Goal: Task Accomplishment & Management: Use online tool/utility

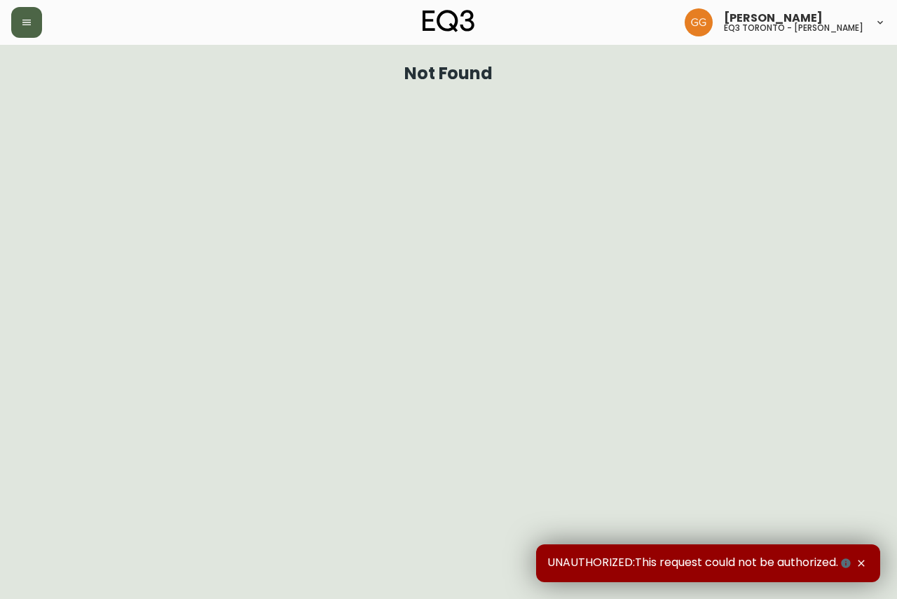
click at [34, 25] on button "button" at bounding box center [26, 22] width 31 height 31
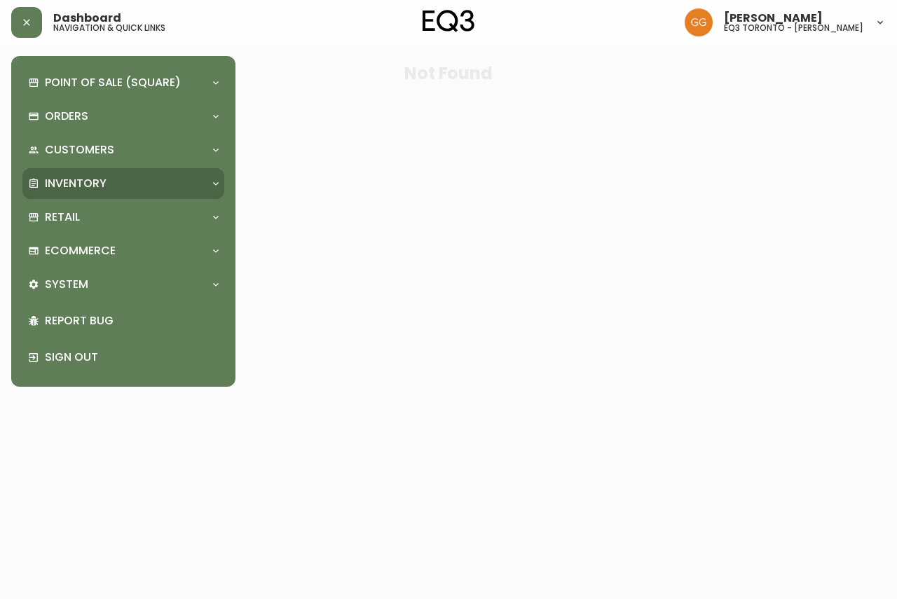
click at [115, 186] on div "Inventory" at bounding box center [116, 183] width 177 height 15
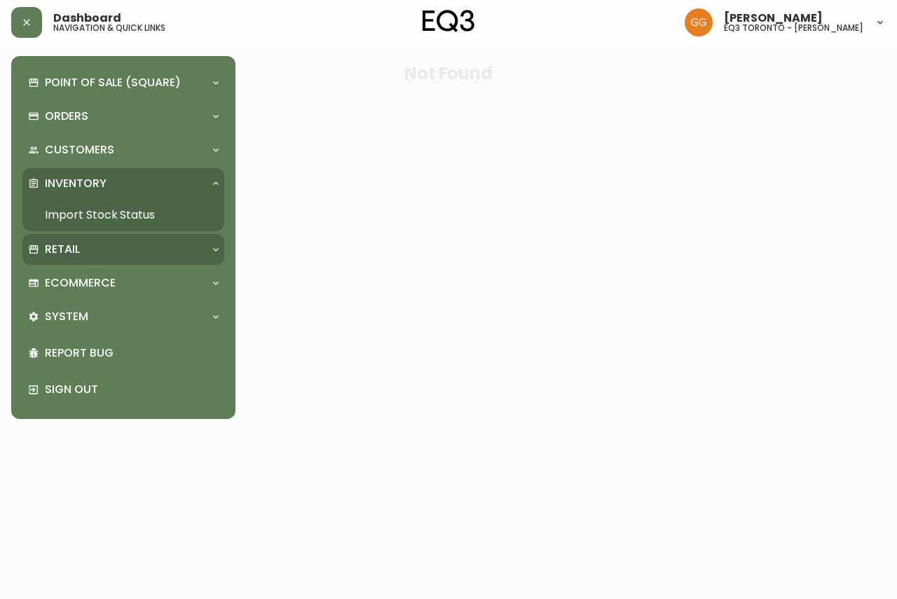
click at [72, 242] on p "Retail" at bounding box center [62, 249] width 35 height 15
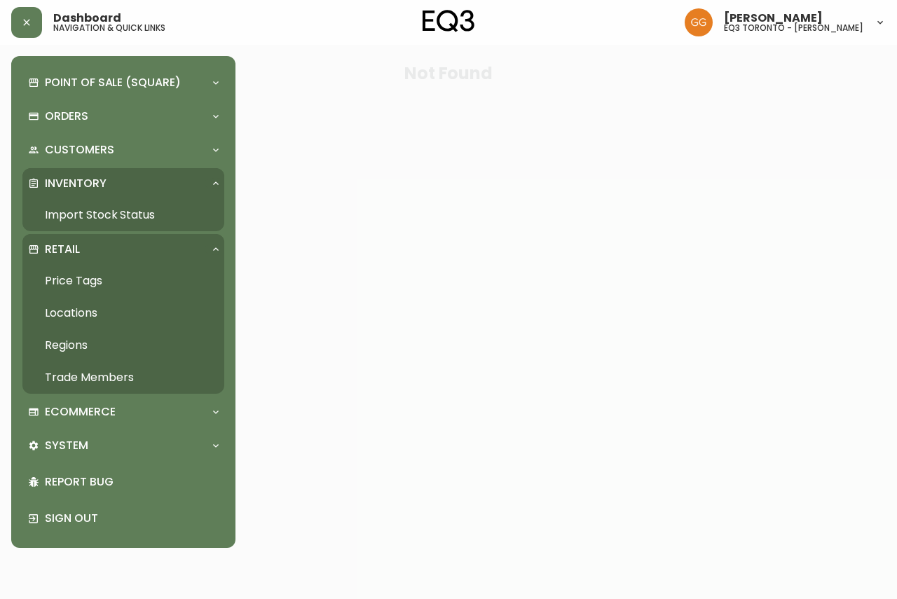
click at [69, 275] on link "Price Tags" at bounding box center [123, 281] width 202 height 32
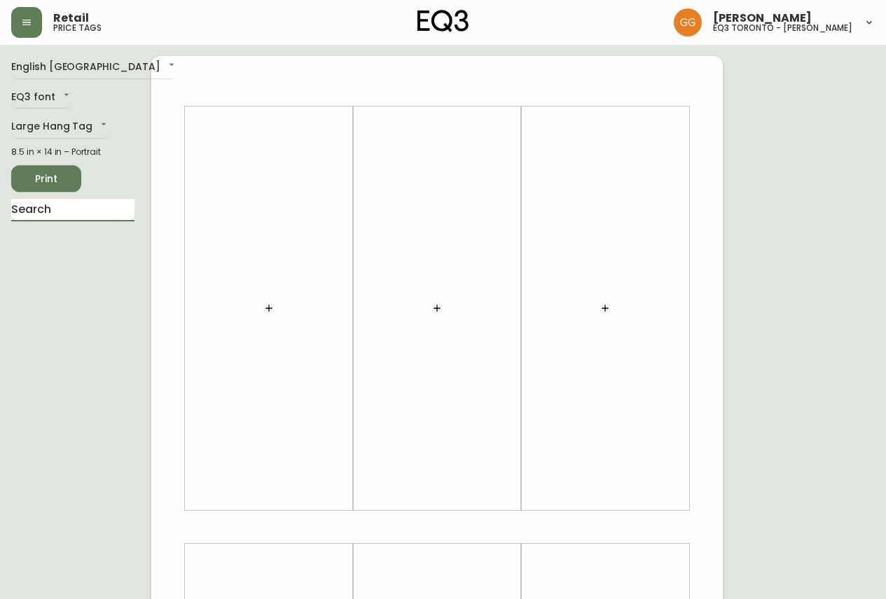
click at [71, 214] on input "text" at bounding box center [72, 210] width 123 height 22
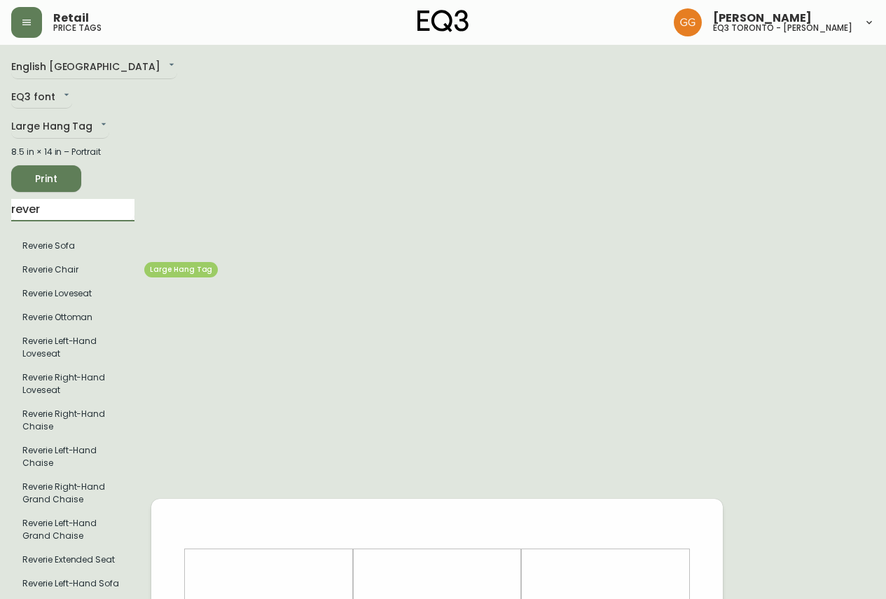
type input "rever"
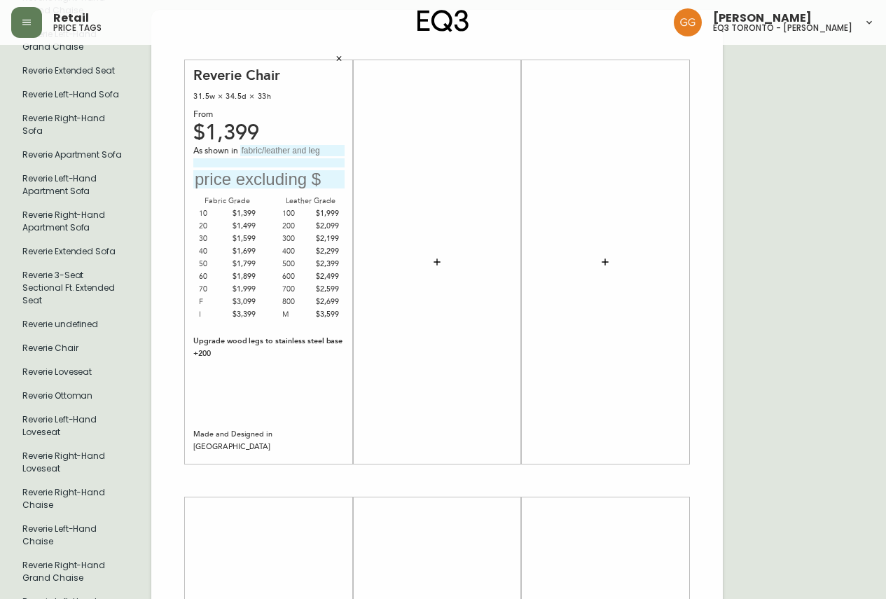
scroll to position [490, 0]
click at [235, 184] on input "text" at bounding box center [268, 178] width 151 height 19
type input "$2099"
click at [261, 156] on div "As shown in $2099" at bounding box center [268, 166] width 151 height 44
click at [263, 151] on input "text" at bounding box center [292, 149] width 104 height 11
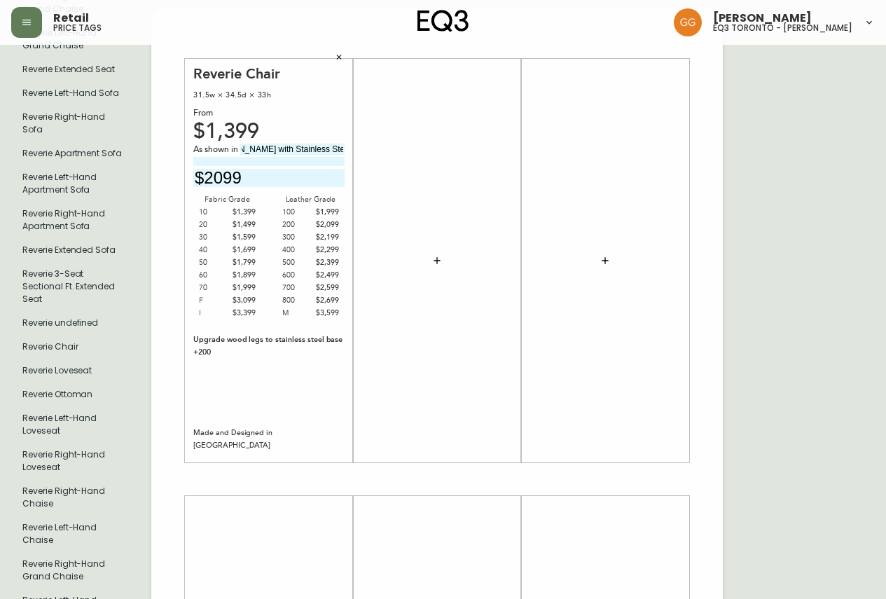
scroll to position [0, 39]
click at [303, 148] on input "[PERSON_NAME] with Stainless Steel Legs" at bounding box center [292, 149] width 104 height 11
click at [330, 147] on input "[PERSON_NAME] Legs" at bounding box center [292, 149] width 104 height 11
type input "[PERSON_NAME] with Stainless"
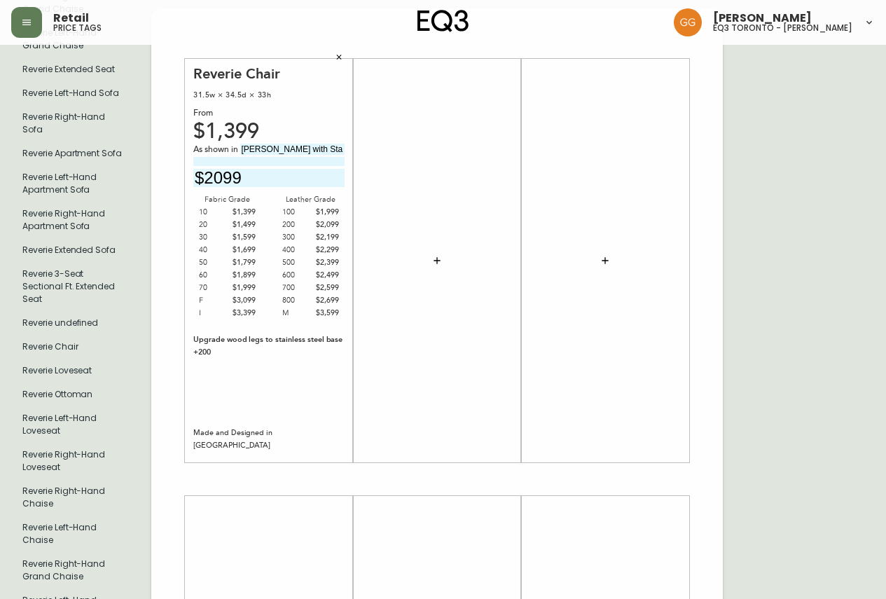
click at [326, 156] on div "As shown in [PERSON_NAME] with Stainless $2099" at bounding box center [268, 166] width 151 height 44
click at [324, 161] on input at bounding box center [268, 161] width 151 height 9
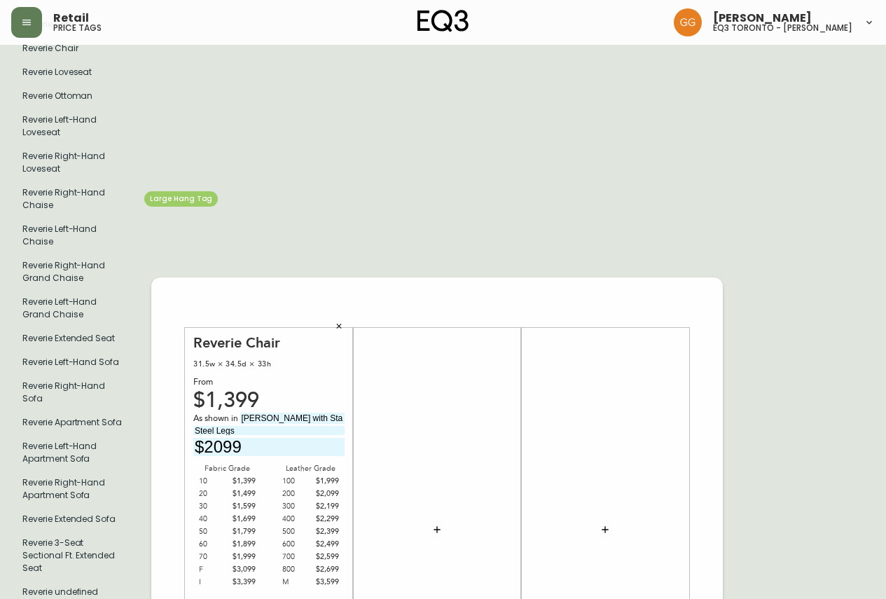
scroll to position [140, 0]
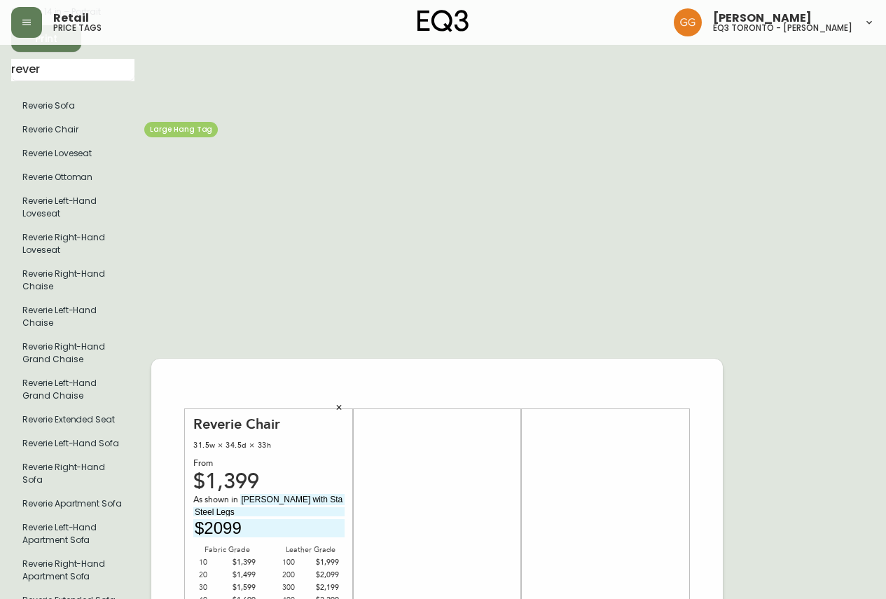
type input "Steel Legs"
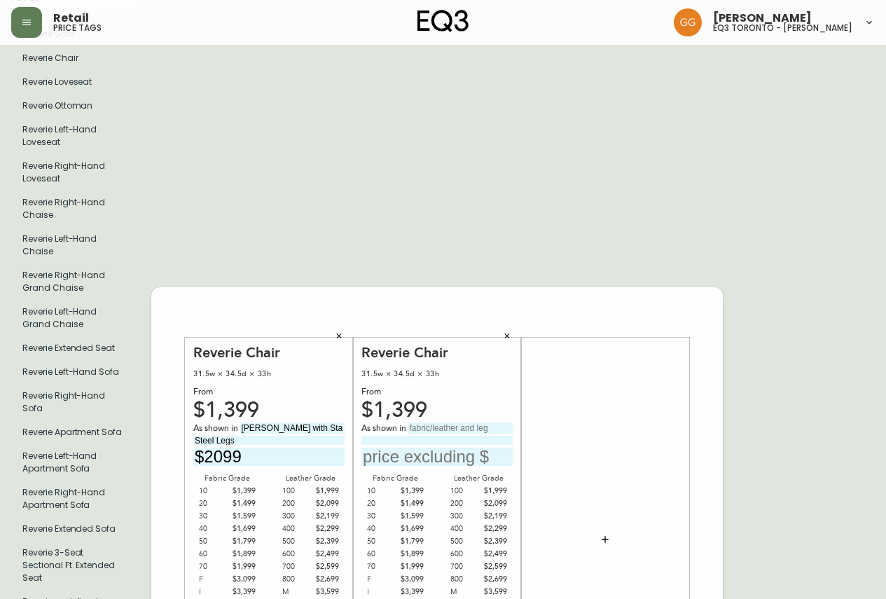
scroll to position [280, 0]
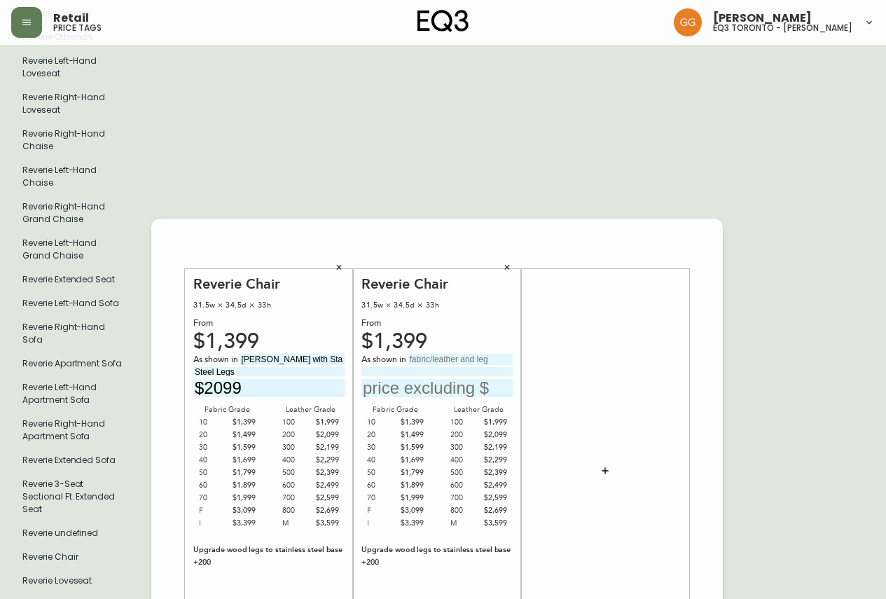
click at [402, 391] on input "text" at bounding box center [436, 388] width 151 height 19
type input "$2099"
click at [427, 357] on input "text" at bounding box center [460, 359] width 104 height 11
type input "[PERSON_NAME] with Stainless"
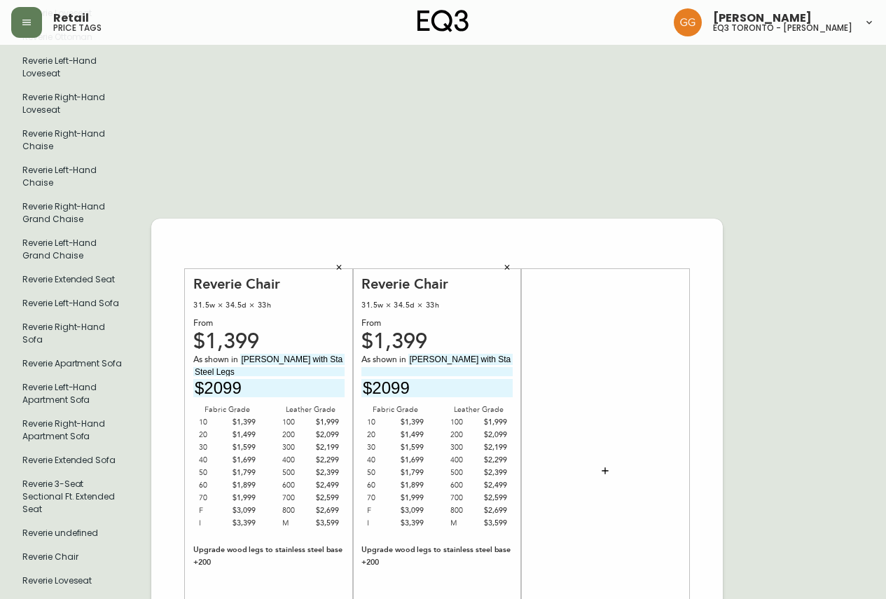
click at [422, 367] on input at bounding box center [436, 371] width 151 height 9
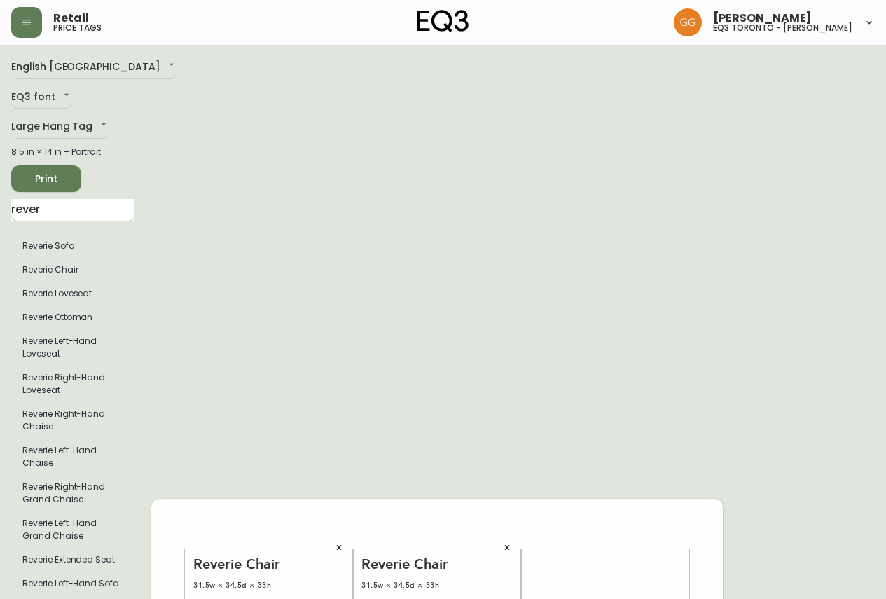
type input "Steel Legs"
click at [99, 202] on input "rever" at bounding box center [72, 210] width 123 height 22
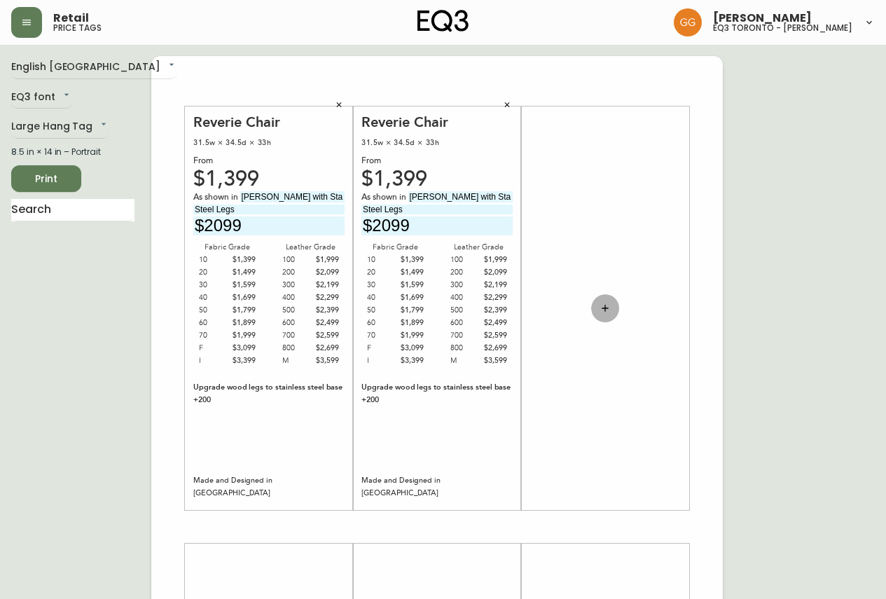
click at [606, 308] on icon "button" at bounding box center [605, 308] width 11 height 11
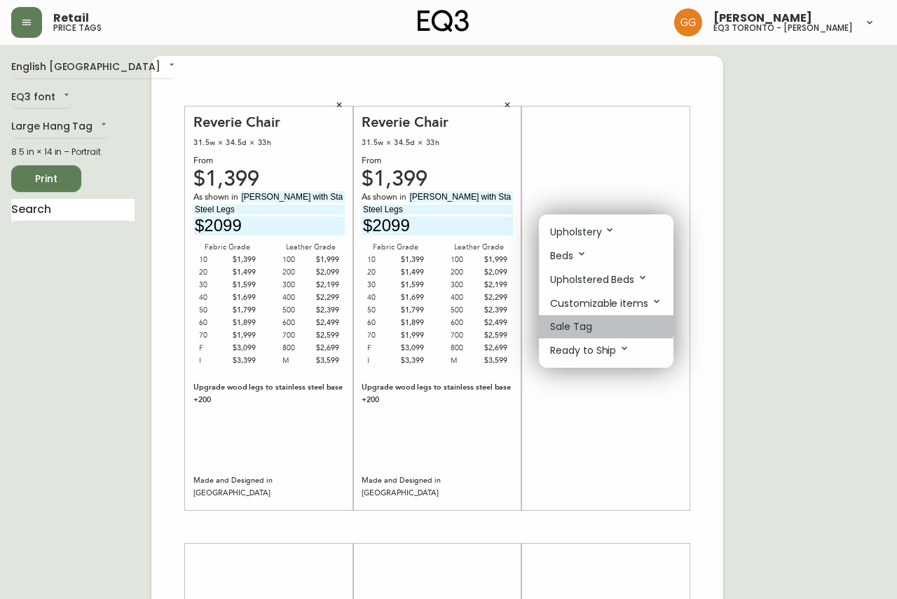
click at [604, 324] on li "Sale Tag" at bounding box center [606, 326] width 134 height 23
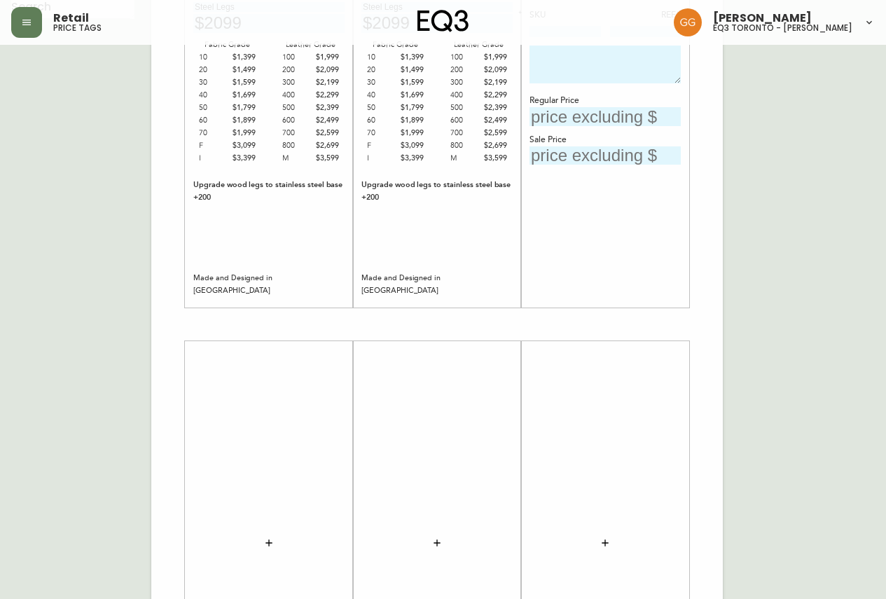
scroll to position [210, 0]
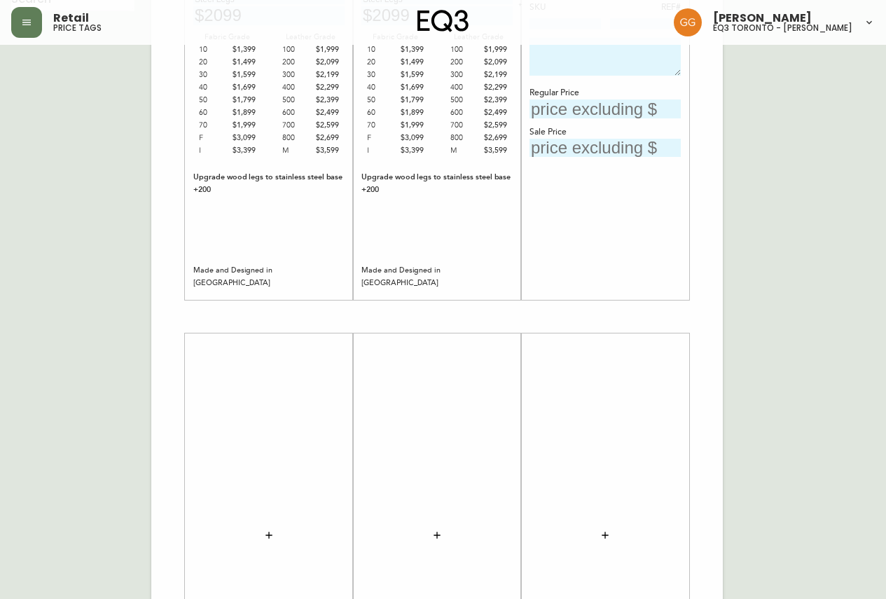
click at [273, 532] on icon "button" at bounding box center [268, 535] width 11 height 11
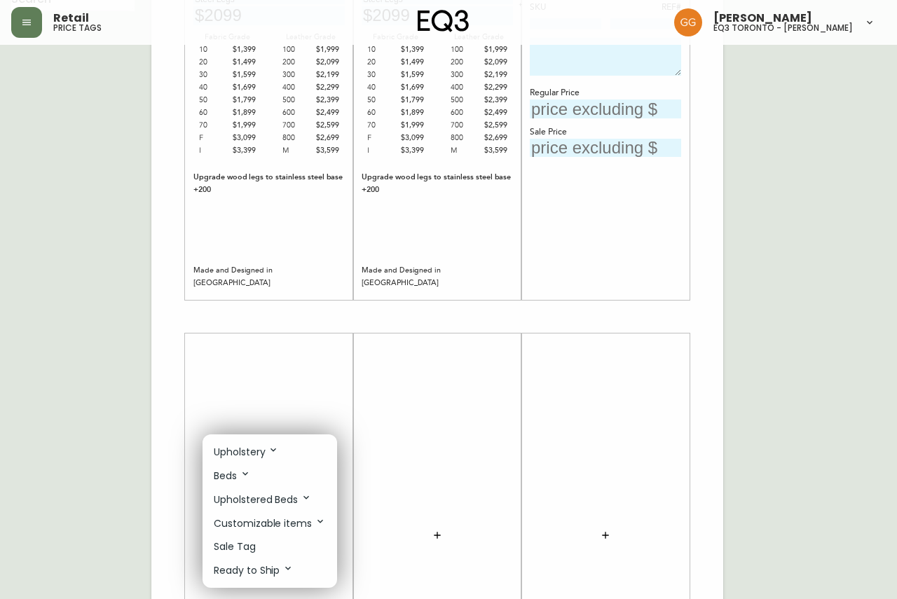
click at [263, 532] on li "Customizable items" at bounding box center [269, 523] width 134 height 24
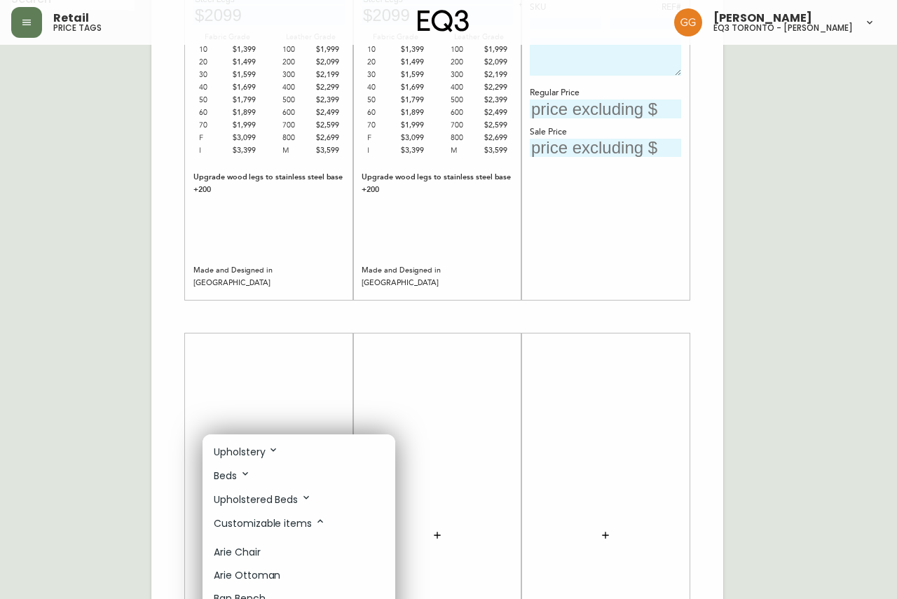
click at [401, 433] on div at bounding box center [448, 299] width 897 height 599
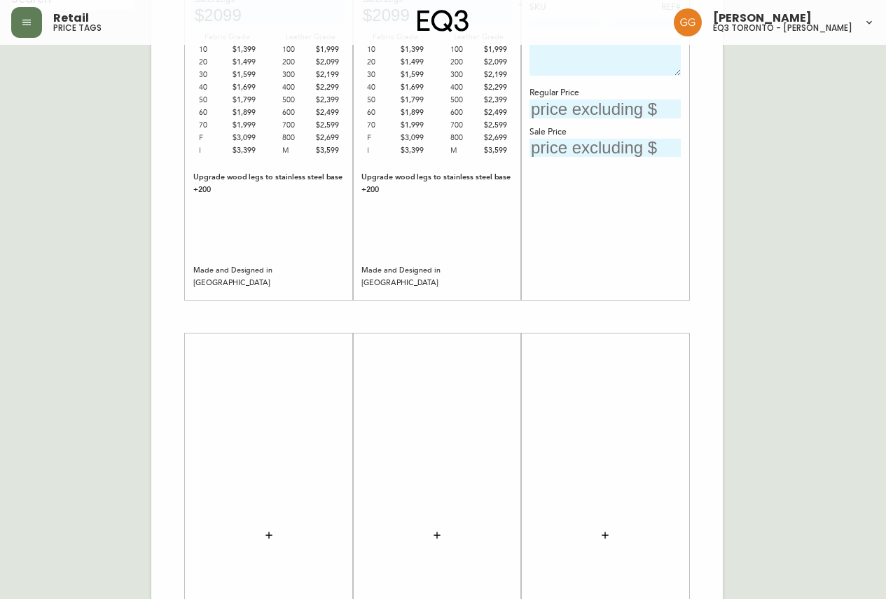
click at [270, 532] on icon "button" at bounding box center [268, 535] width 11 height 11
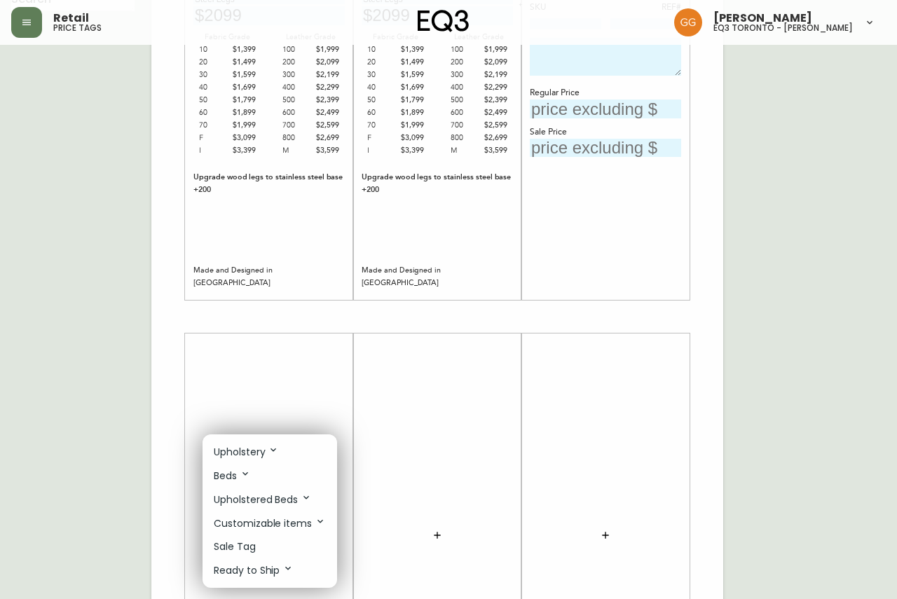
click at [242, 544] on p "Sale Tag" at bounding box center [235, 546] width 42 height 15
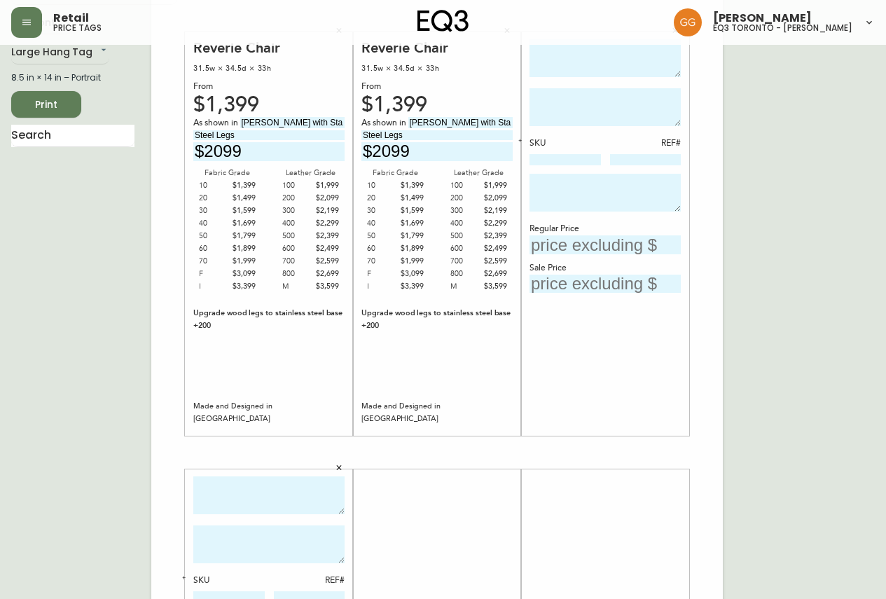
scroll to position [0, 0]
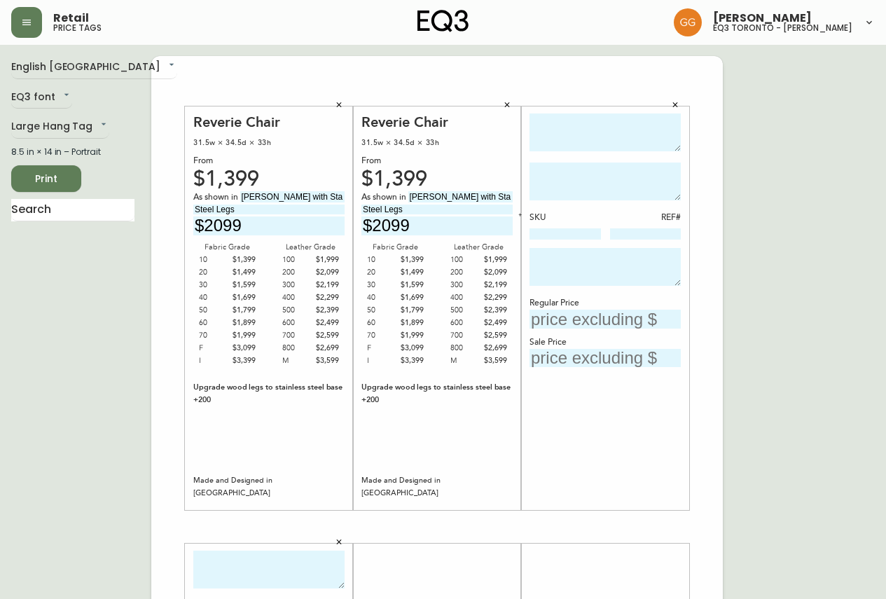
click at [566, 132] on textarea at bounding box center [605, 132] width 151 height 39
type textarea "Reverie Chair"
click at [580, 172] on textarea at bounding box center [605, 182] width 151 height 38
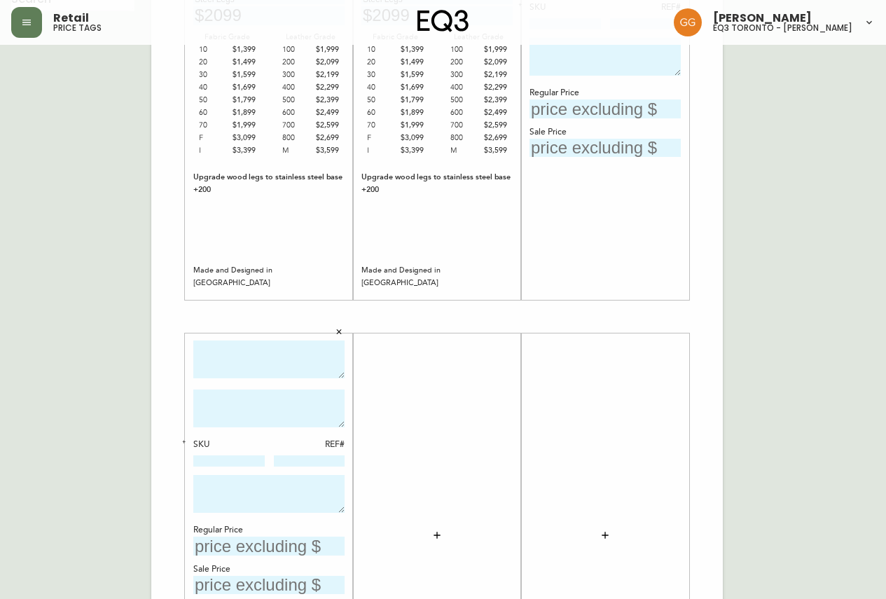
type textarea "As shown in: [PERSON_NAME] with Stainless Steel Legs"
click at [301, 363] on textarea at bounding box center [268, 359] width 151 height 39
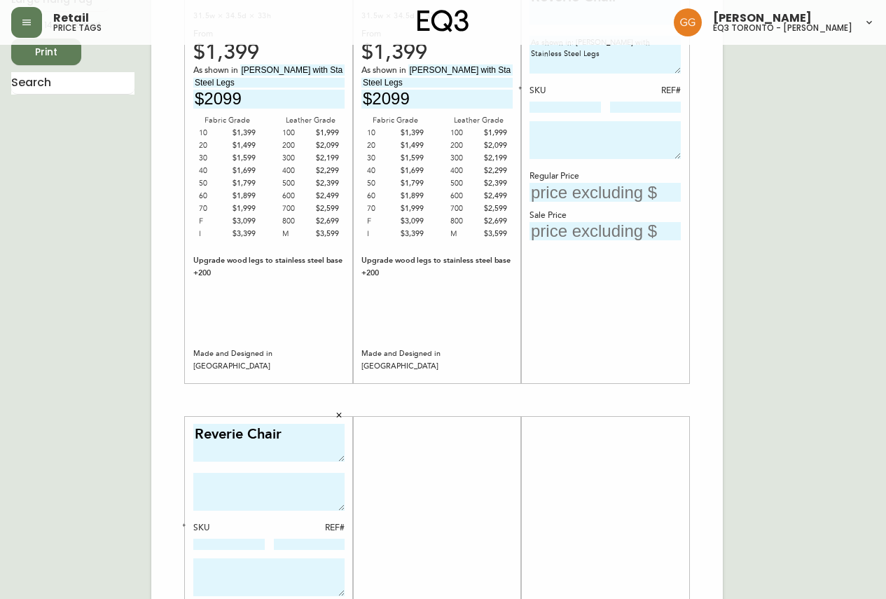
scroll to position [140, 0]
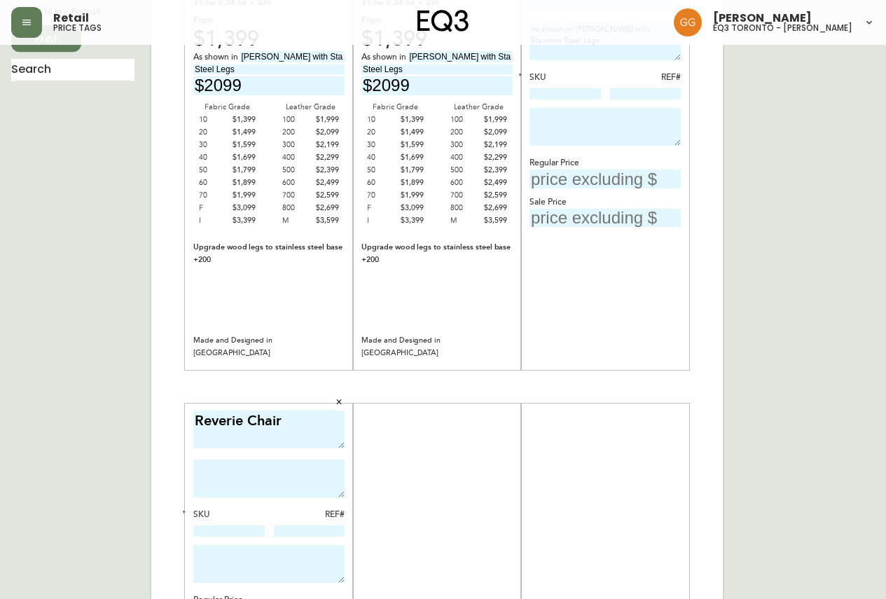
type textarea "Reverie Chair"
click at [256, 470] on textarea at bounding box center [268, 479] width 151 height 38
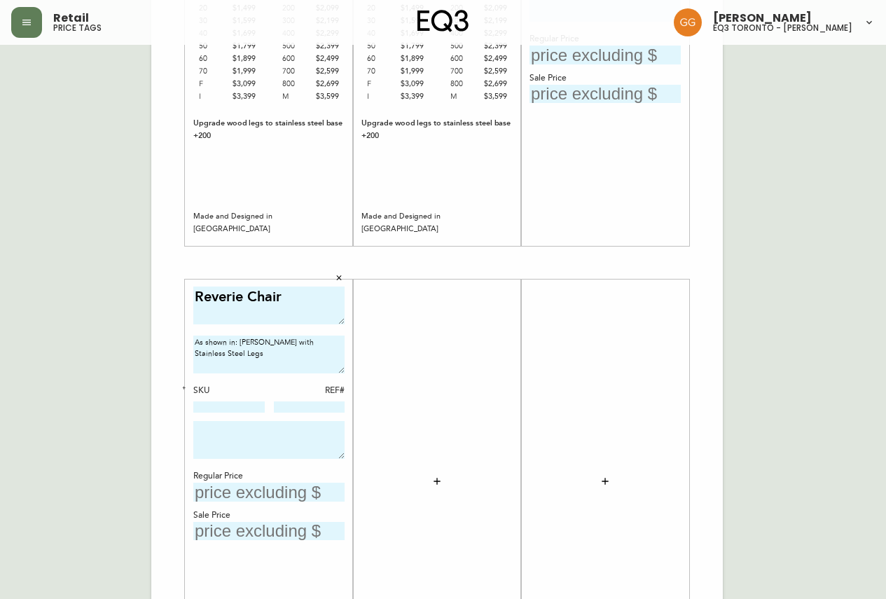
scroll to position [350, 0]
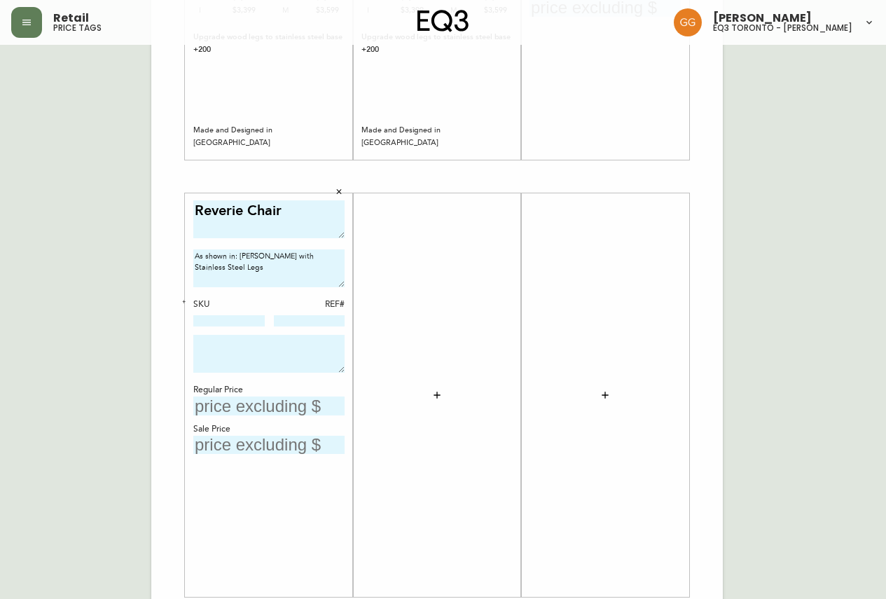
type textarea "As shown in: [PERSON_NAME] with Stainless Steel Legs"
click at [285, 408] on input "text" at bounding box center [268, 405] width 151 height 19
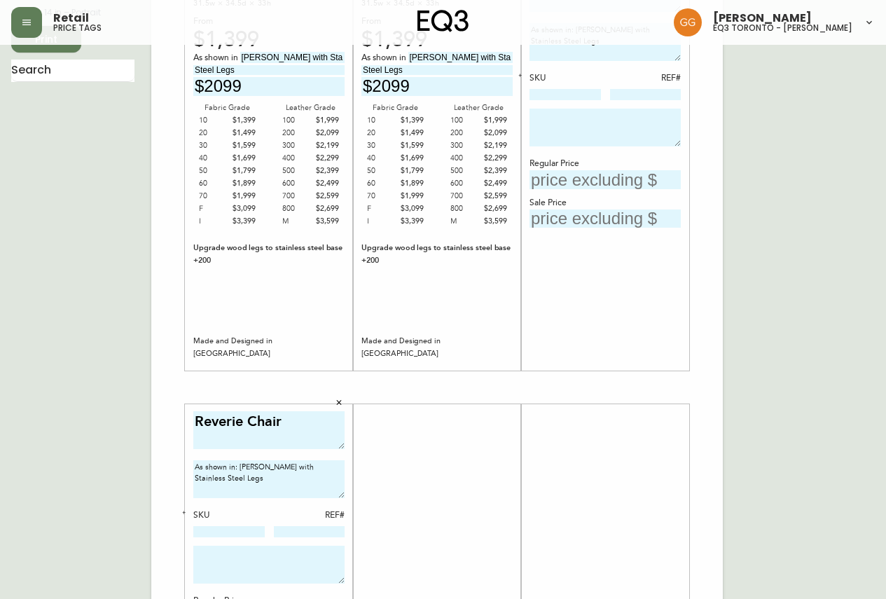
scroll to position [0, 0]
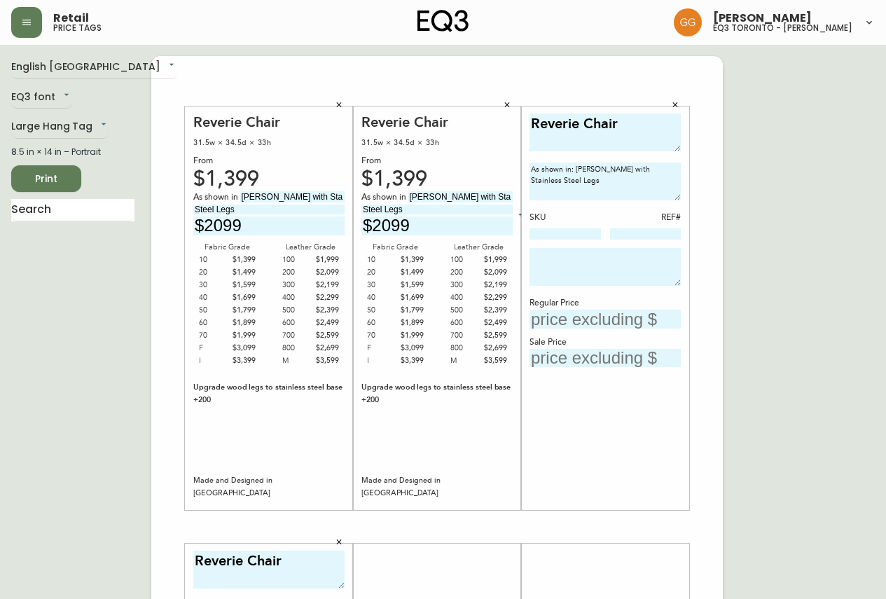
type input "$2099"
click at [563, 323] on input "text" at bounding box center [605, 319] width 151 height 19
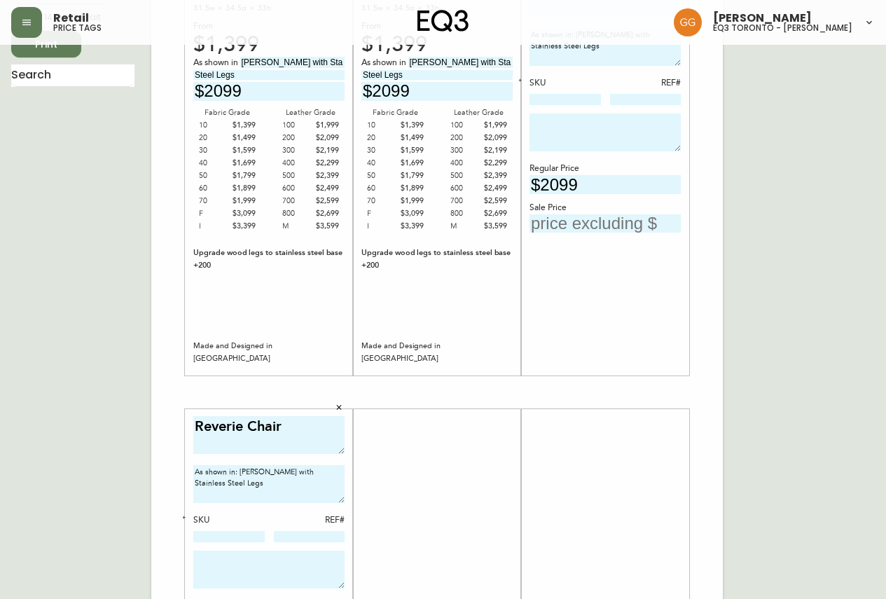
scroll to position [140, 0]
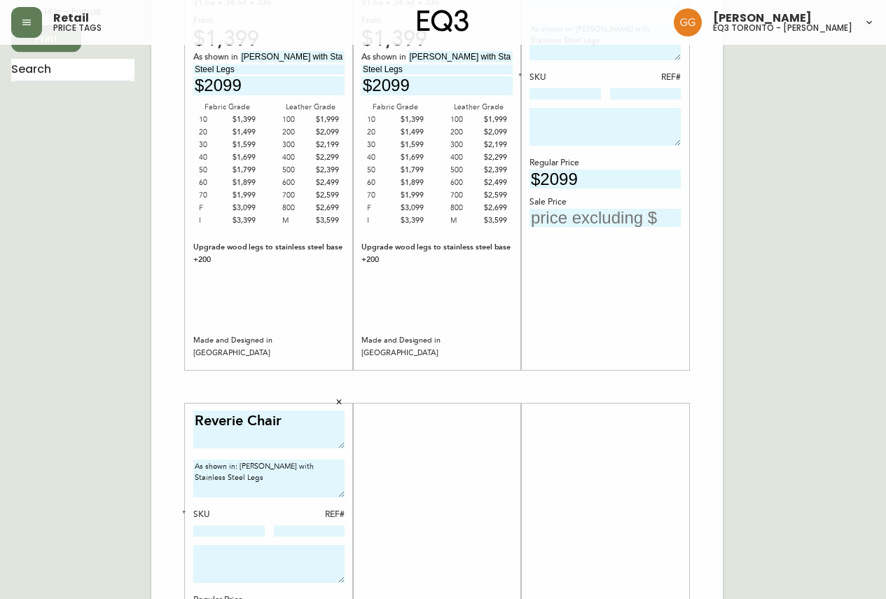
type input "$2099"
click at [568, 220] on input "text" at bounding box center [605, 218] width 151 height 19
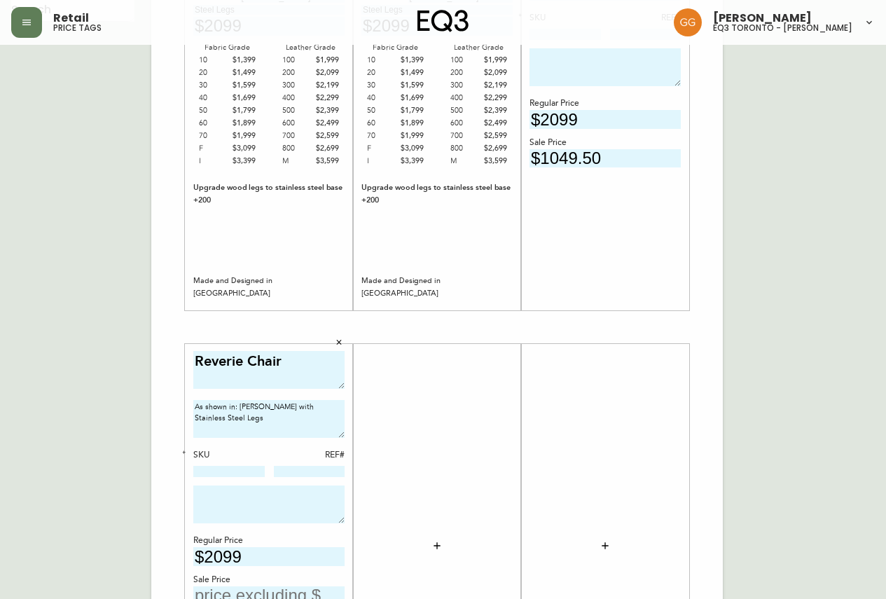
scroll to position [280, 0]
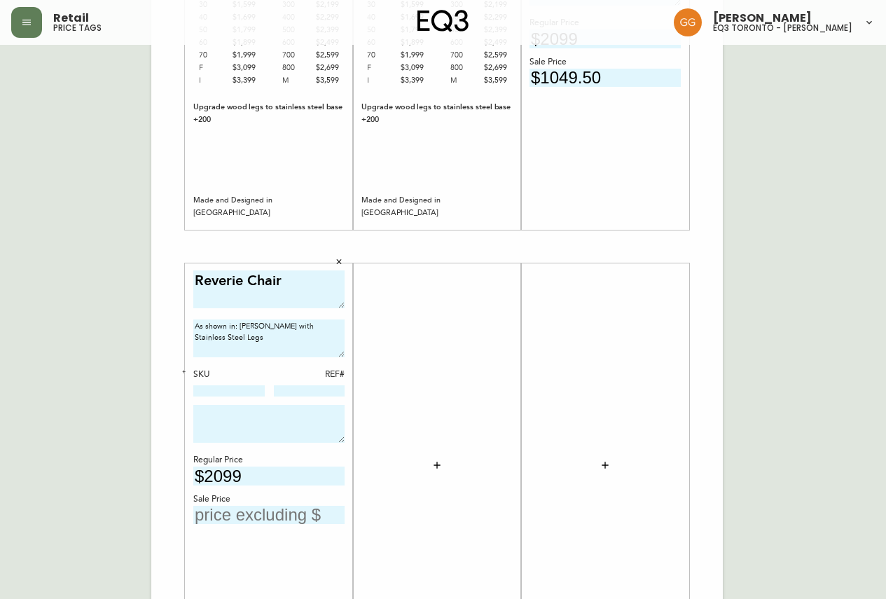
type input "$1049.50"
click at [265, 511] on input "text" at bounding box center [268, 515] width 151 height 19
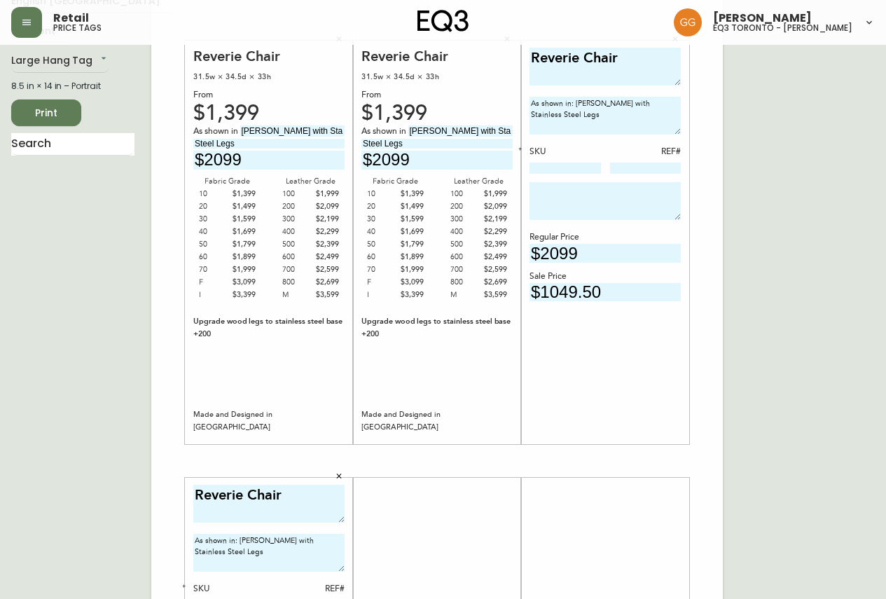
scroll to position [0, 0]
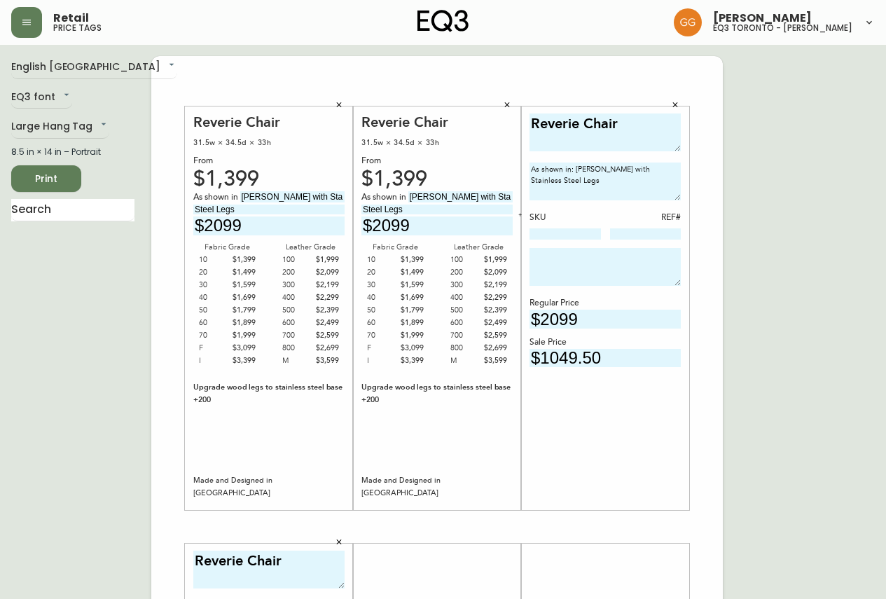
type input "$1049.50"
click at [66, 179] on span "Print" at bounding box center [46, 179] width 48 height 18
click at [35, 181] on span "Print" at bounding box center [46, 179] width 48 height 18
drag, startPoint x: 78, startPoint y: 174, endPoint x: 90, endPoint y: 179, distance: 12.0
